Goal: Task Accomplishment & Management: Use online tool/utility

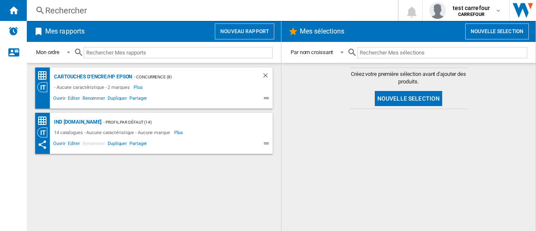
click at [234, 36] on button "Nouveau rapport" at bounding box center [244, 31] width 59 height 16
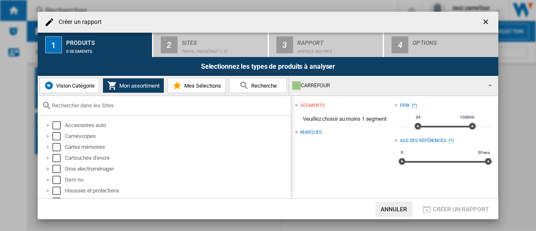
click at [74, 81] on button "Vision Catégorie" at bounding box center [69, 85] width 60 height 15
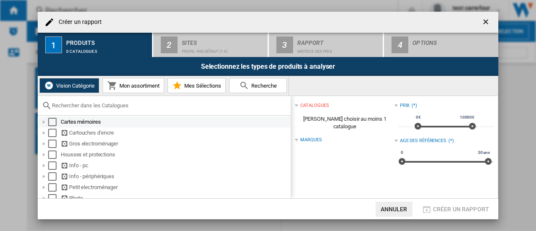
scroll to position [42, 0]
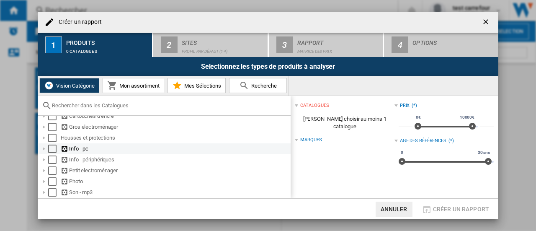
click at [42, 148] on div at bounding box center [44, 149] width 8 height 8
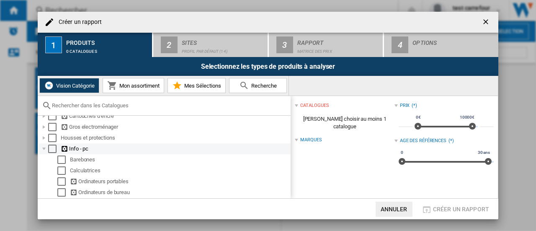
click at [45, 148] on div at bounding box center [44, 149] width 8 height 8
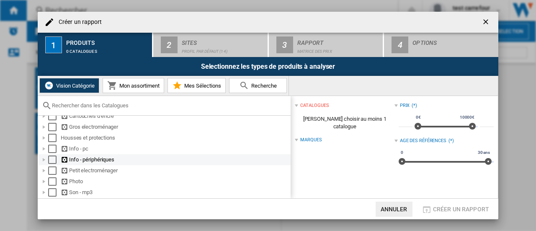
click at [45, 160] on div at bounding box center [44, 159] width 8 height 8
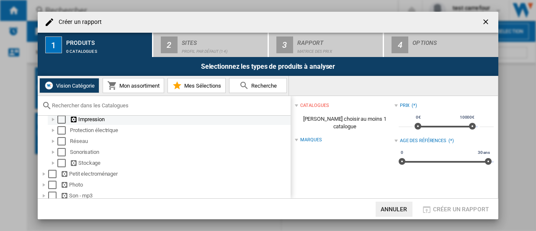
scroll to position [84, 0]
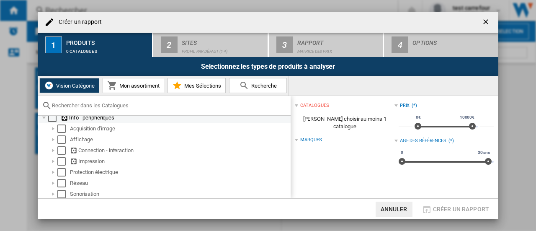
click at [44, 118] on div at bounding box center [44, 118] width 8 height 8
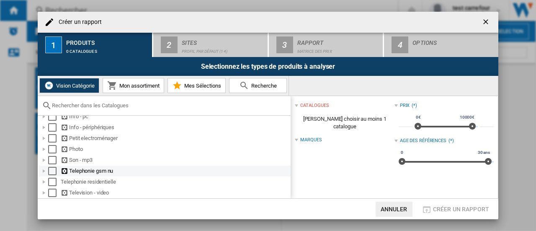
click at [44, 171] on div at bounding box center [44, 171] width 8 height 8
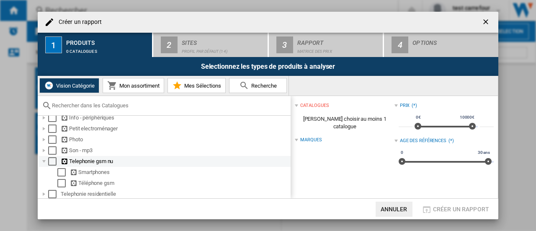
click at [45, 164] on div at bounding box center [44, 161] width 8 height 8
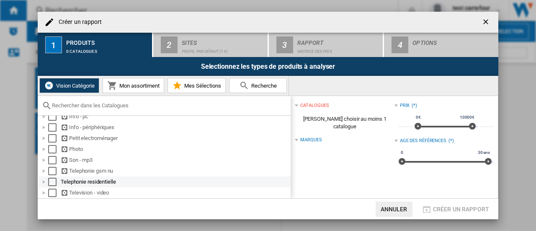
click at [43, 182] on div at bounding box center [44, 182] width 8 height 8
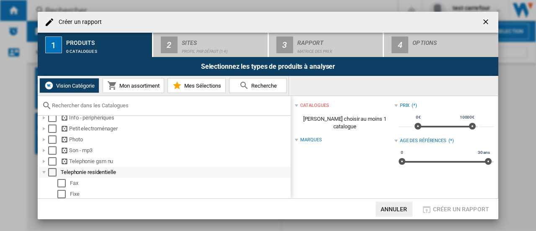
scroll to position [108, 0]
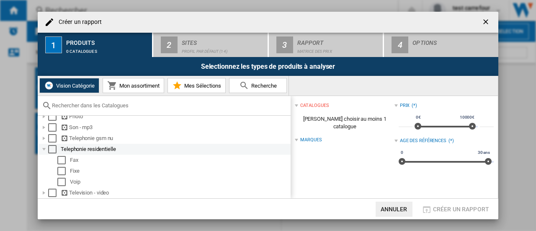
click at [44, 148] on div at bounding box center [44, 149] width 8 height 8
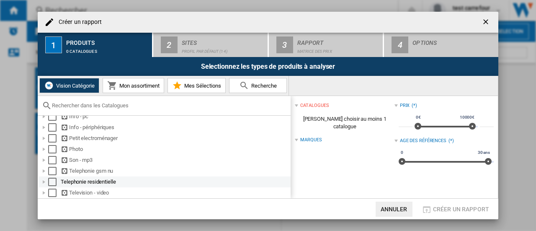
scroll to position [75, 0]
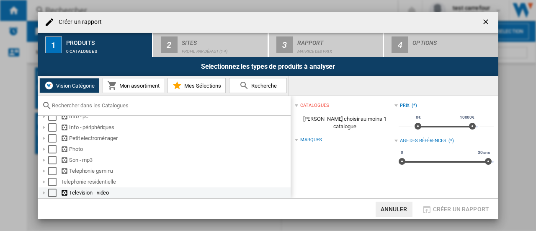
click at [43, 192] on div at bounding box center [44, 193] width 8 height 8
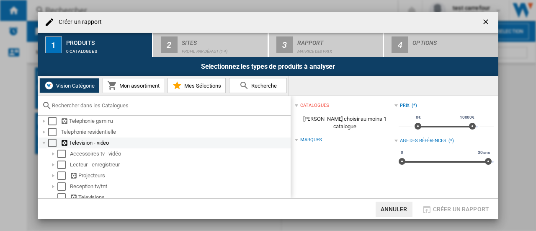
scroll to position [130, 0]
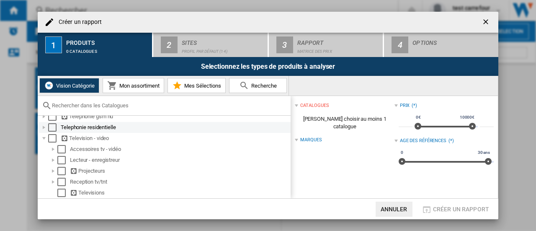
click at [285, 130] on div "Telephonie residentielle" at bounding box center [165, 127] width 252 height 11
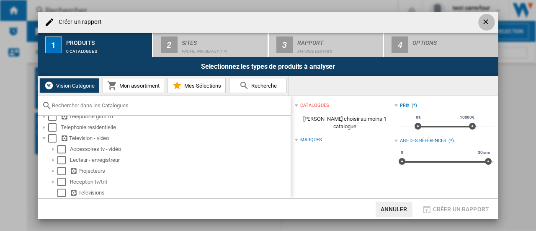
click at [478, 18] on button "button" at bounding box center [486, 22] width 17 height 17
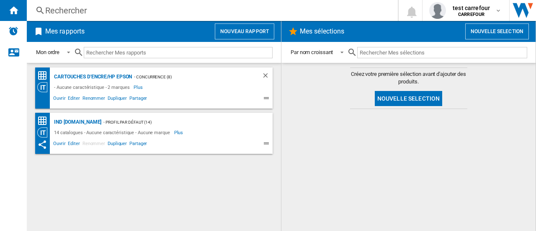
click at [251, 31] on button "Nouveau rapport" at bounding box center [244, 31] width 59 height 16
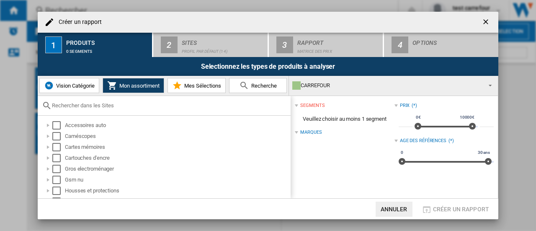
click at [85, 81] on button "Vision Catégorie" at bounding box center [69, 85] width 60 height 15
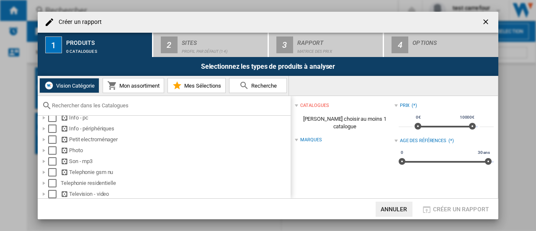
scroll to position [75, 0]
click at [41, 157] on div at bounding box center [44, 160] width 8 height 8
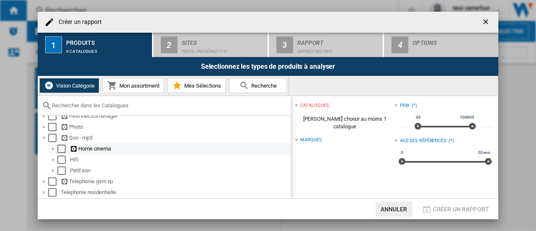
scroll to position [108, 0]
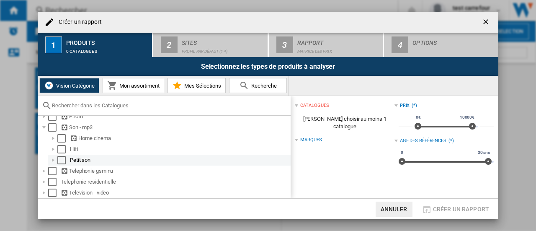
click at [51, 159] on div at bounding box center [53, 160] width 8 height 8
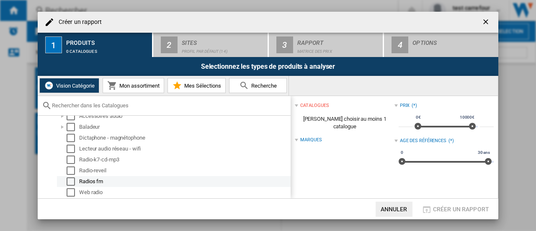
scroll to position [150, 0]
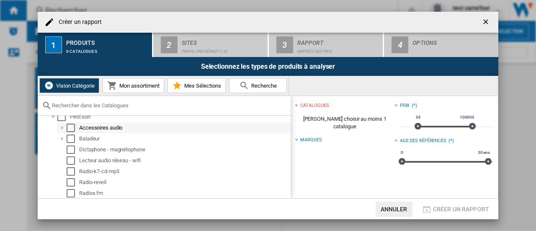
click at [62, 129] on div at bounding box center [62, 128] width 8 height 8
